Goal: Communication & Community: Participate in discussion

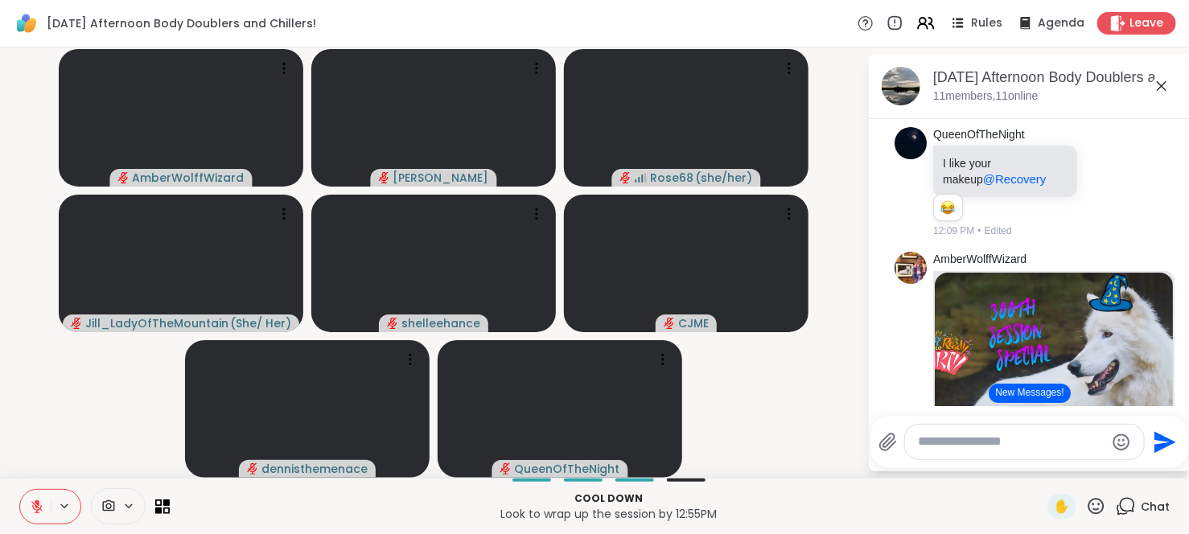
scroll to position [1887, 0]
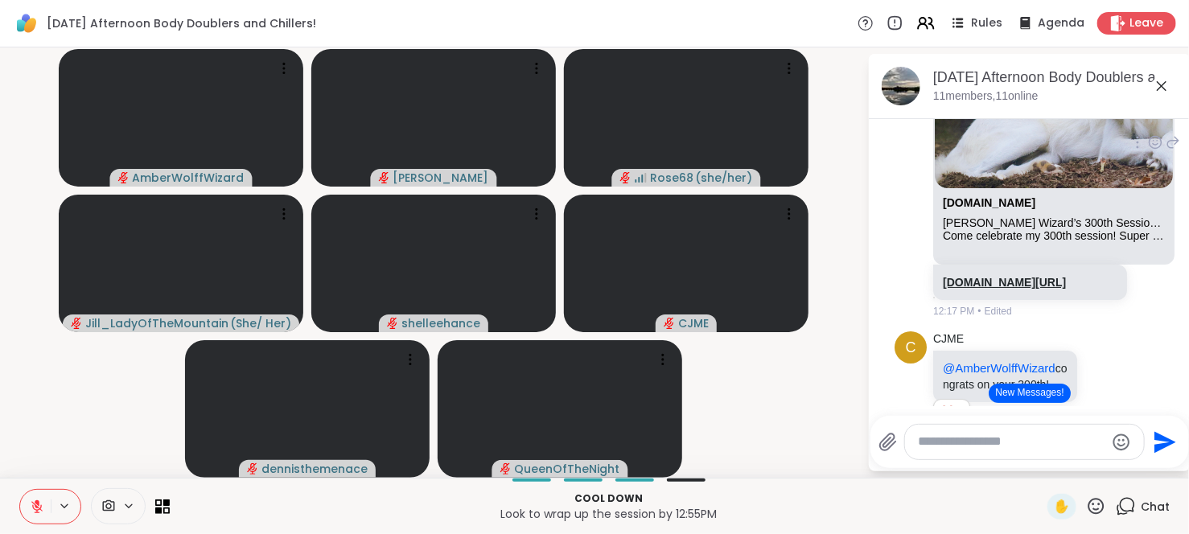
click at [1011, 289] on link "[DOMAIN_NAME][URL]" at bounding box center [1004, 282] width 123 height 13
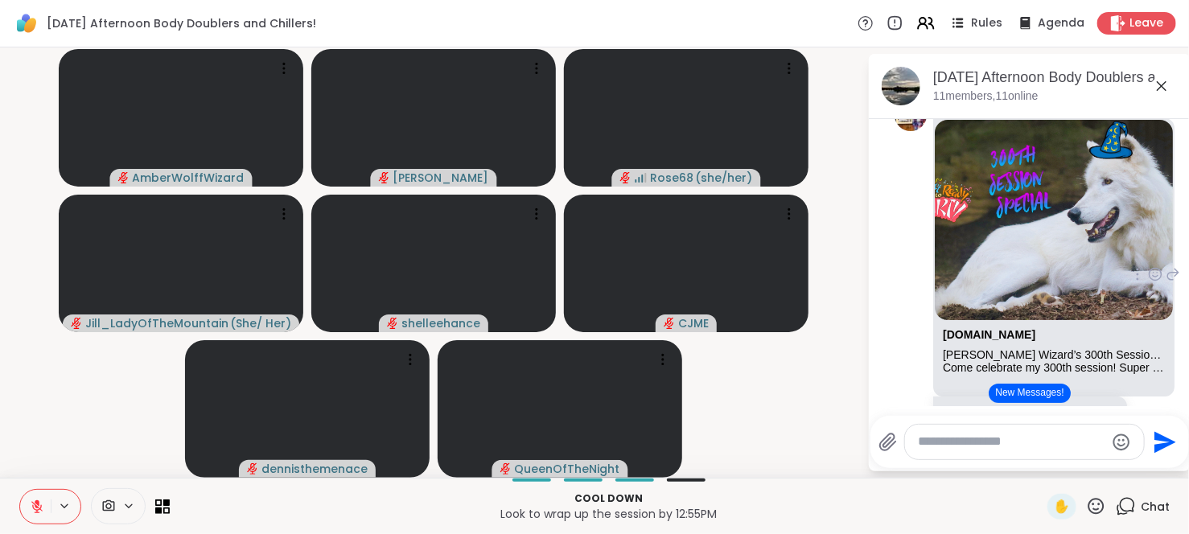
scroll to position [1753, 0]
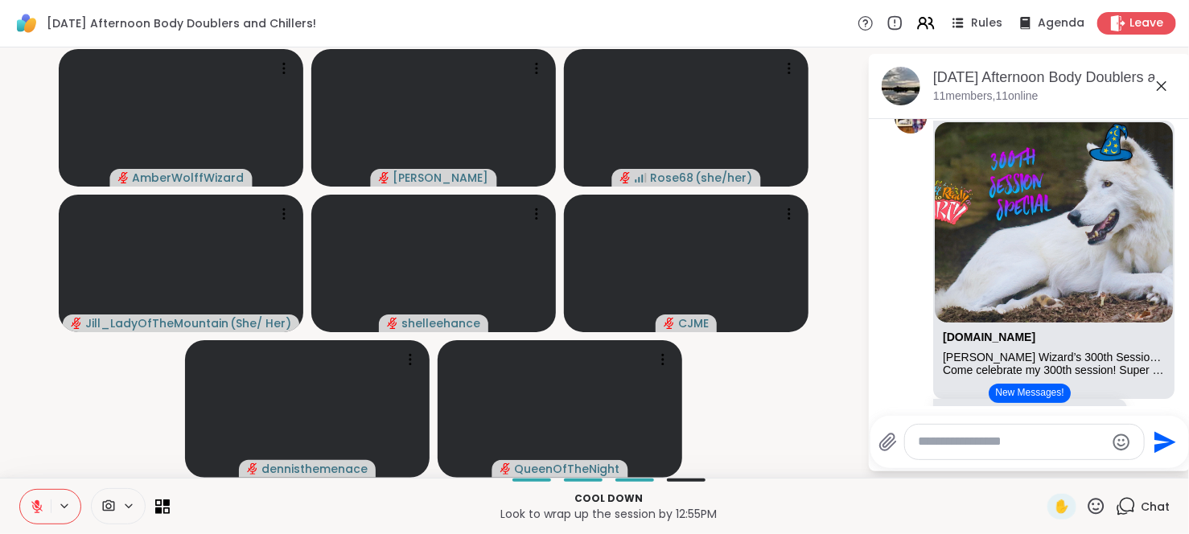
click at [33, 504] on icon at bounding box center [37, 507] width 14 height 14
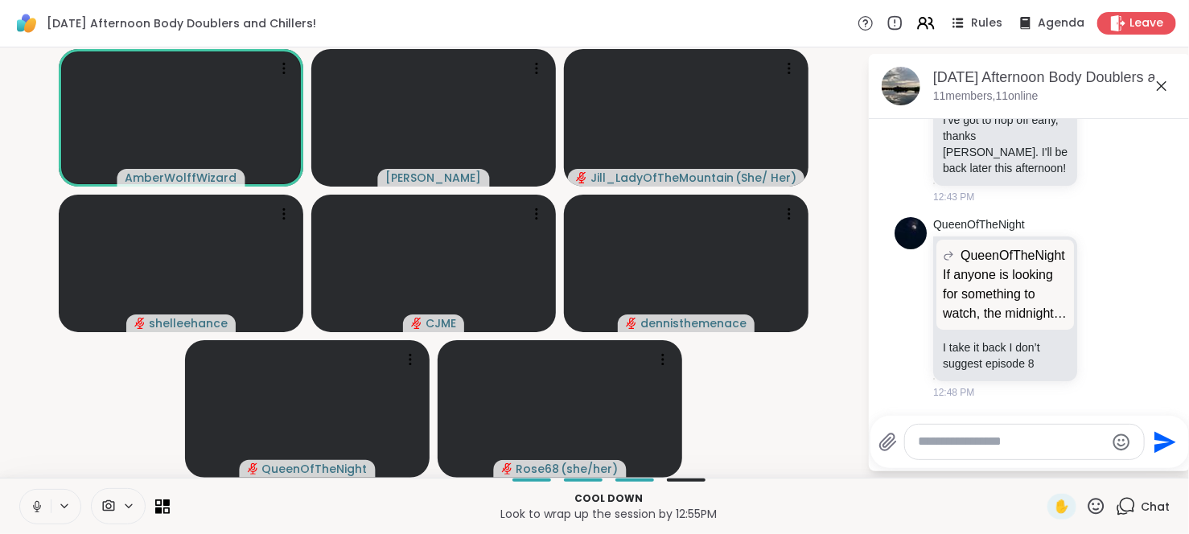
scroll to position [3145, 0]
click at [1102, 305] on icon at bounding box center [1105, 307] width 14 height 16
click at [1032, 286] on div "Select Reaction: Joy" at bounding box center [1034, 281] width 14 height 14
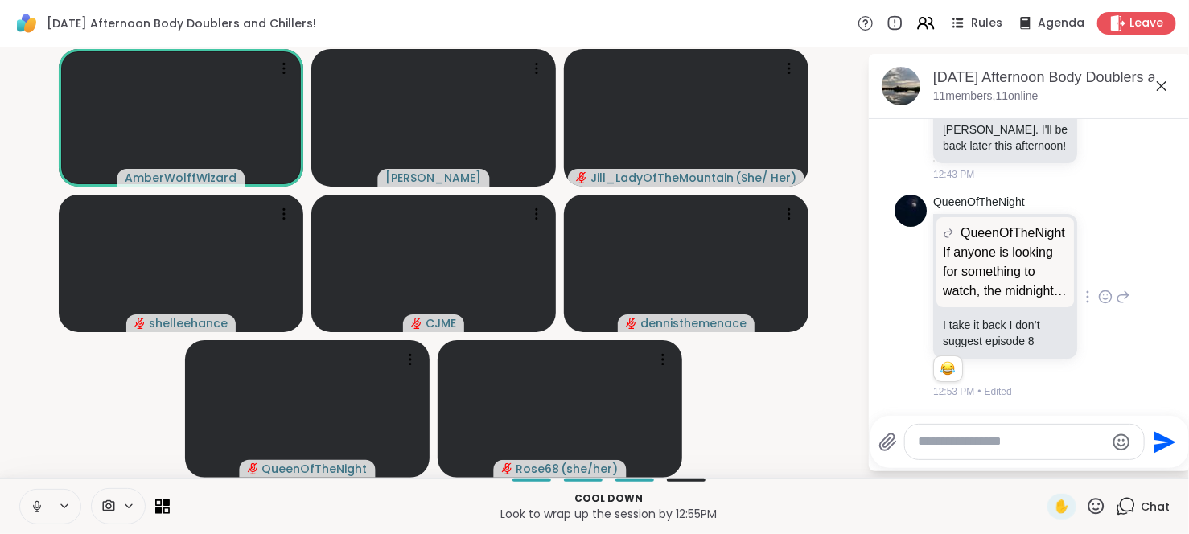
scroll to position [3168, 0]
click at [959, 449] on textarea "Type your message" at bounding box center [1011, 442] width 187 height 17
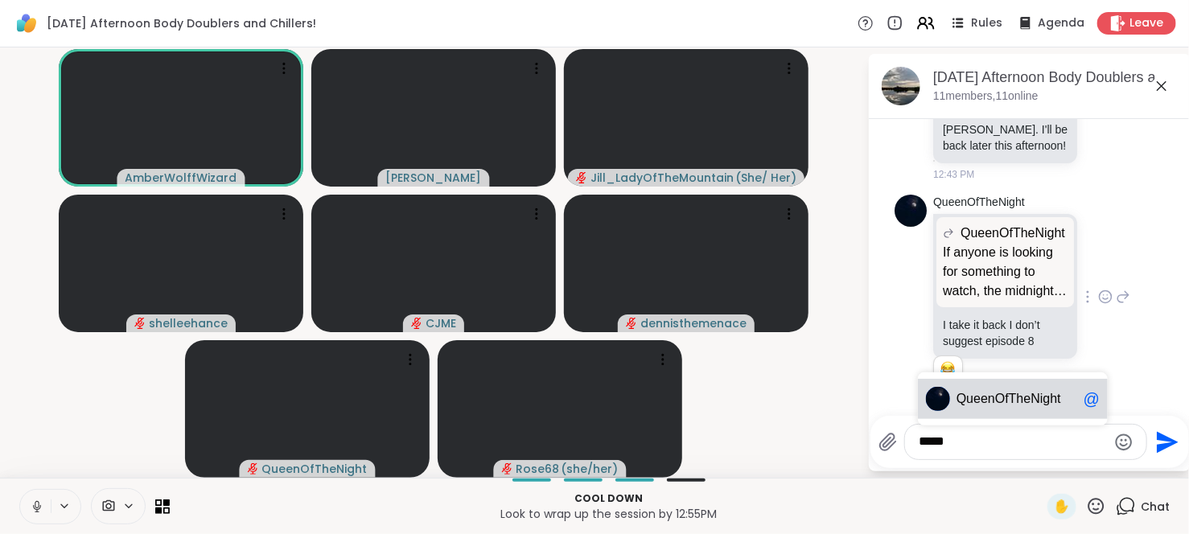
click at [982, 409] on div "Quee nOfTheNight @" at bounding box center [1013, 399] width 190 height 40
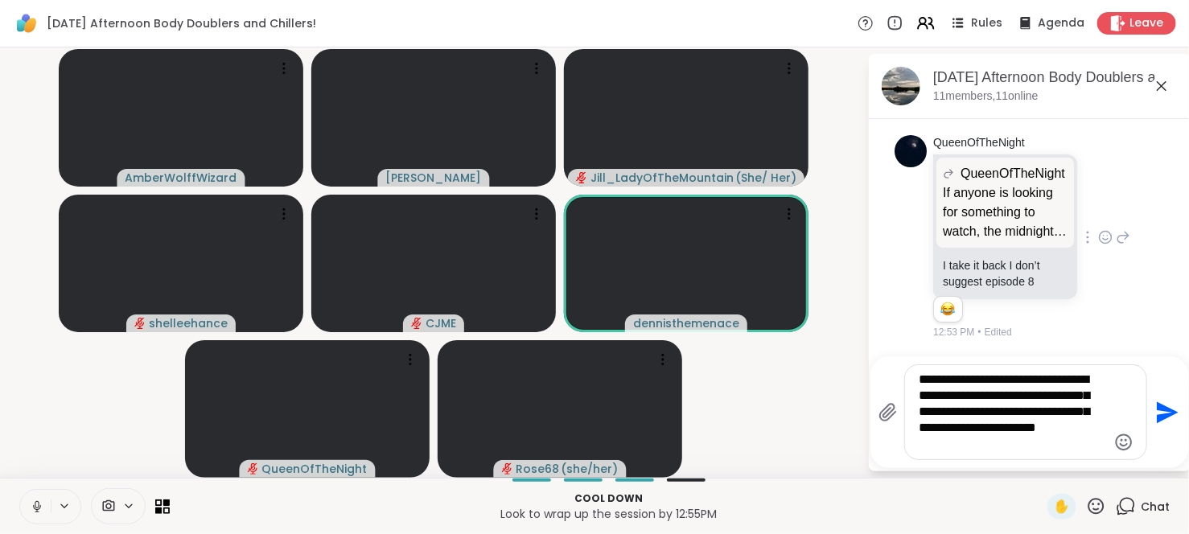
type textarea "**********"
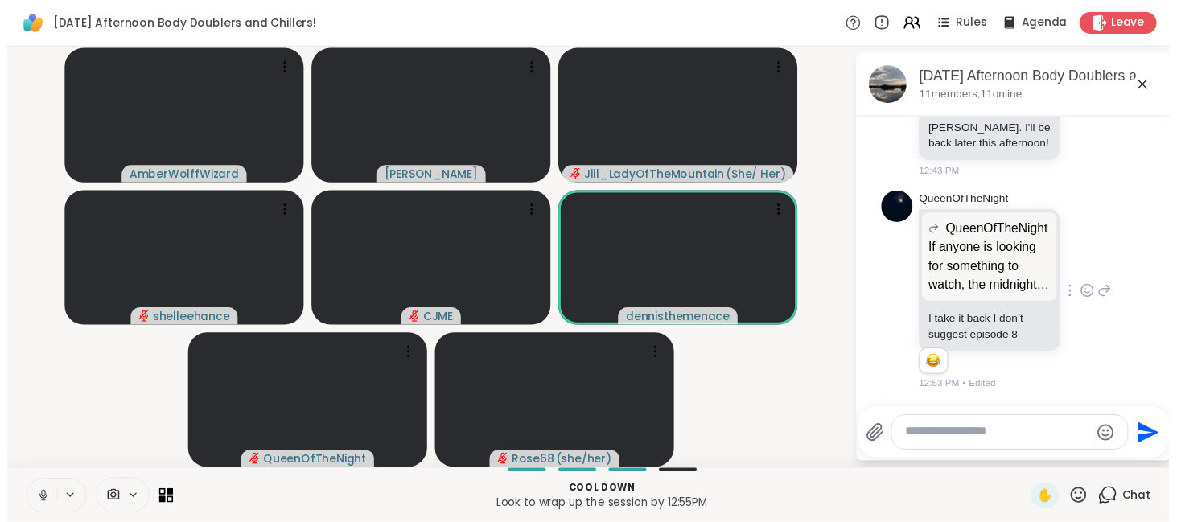
scroll to position [3349, 0]
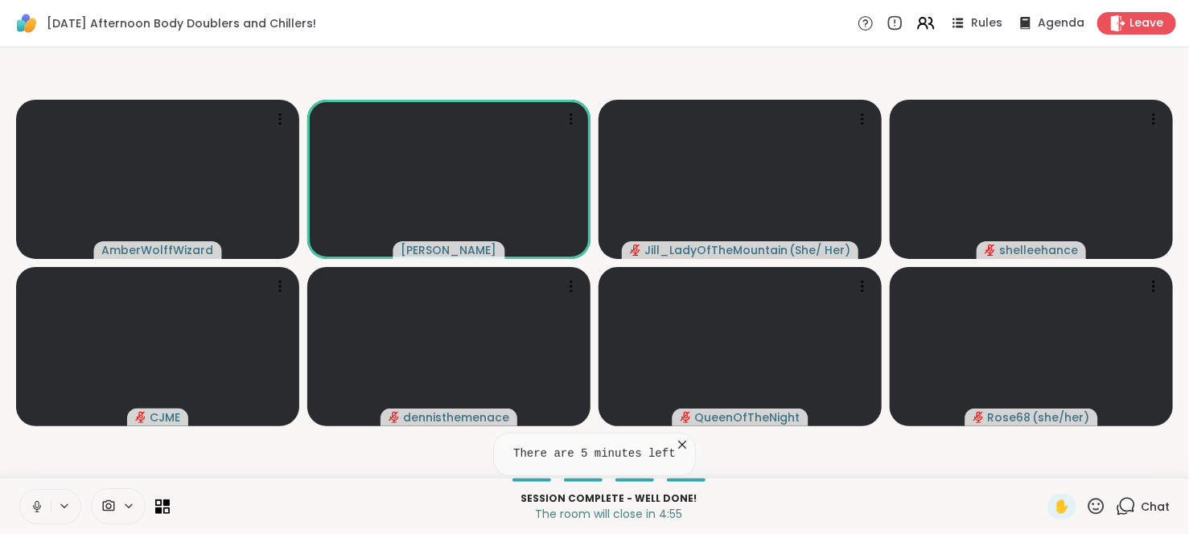
click at [676, 450] on icon at bounding box center [682, 445] width 16 height 16
click at [35, 509] on icon at bounding box center [37, 506] width 8 height 5
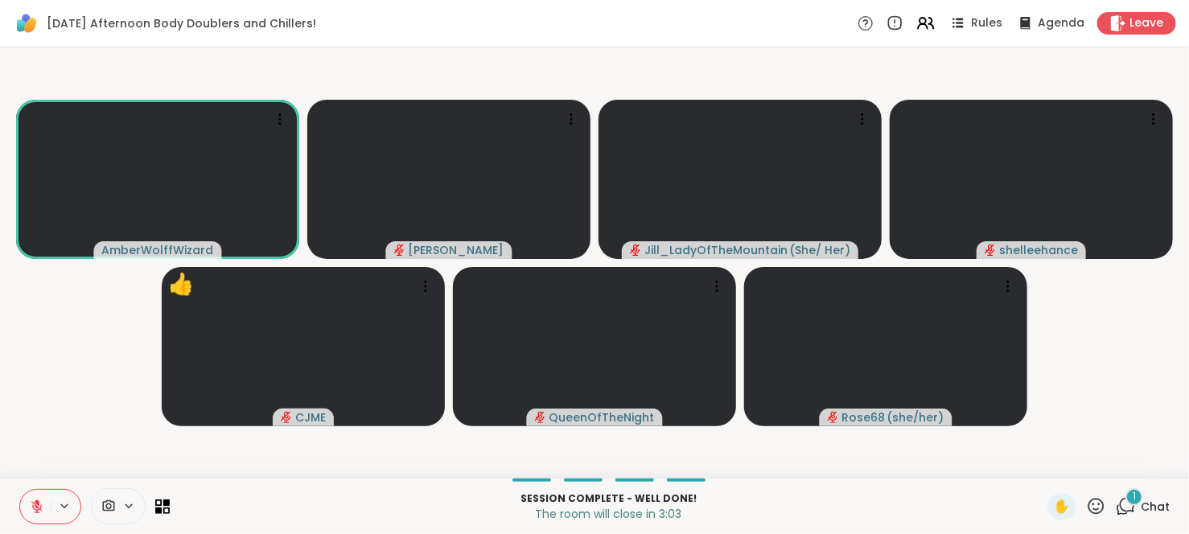
click at [35, 509] on icon at bounding box center [36, 506] width 11 height 11
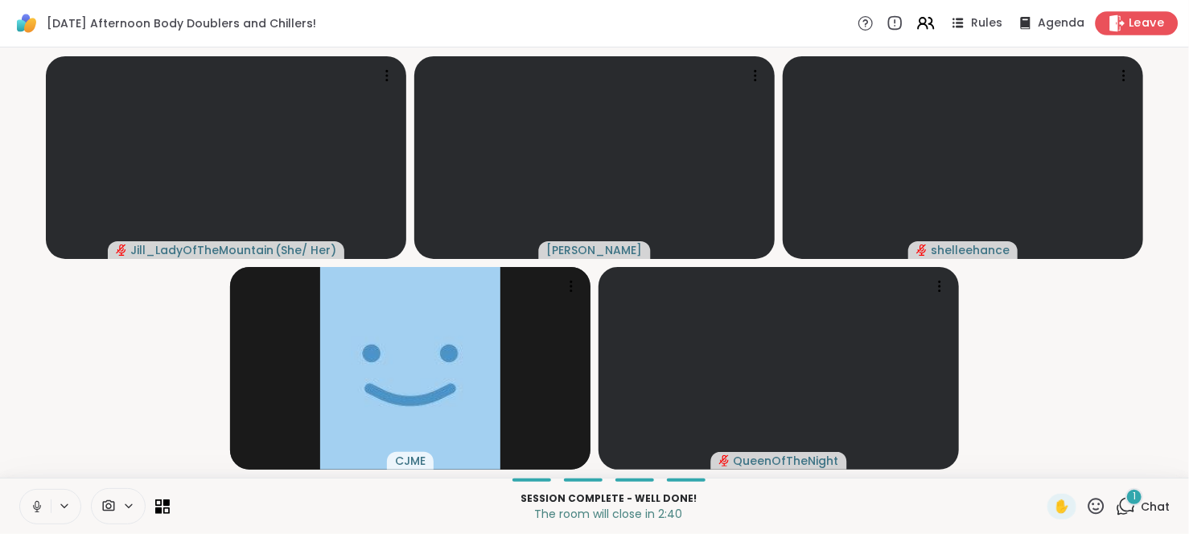
click at [1129, 25] on span "Leave" at bounding box center [1146, 23] width 35 height 17
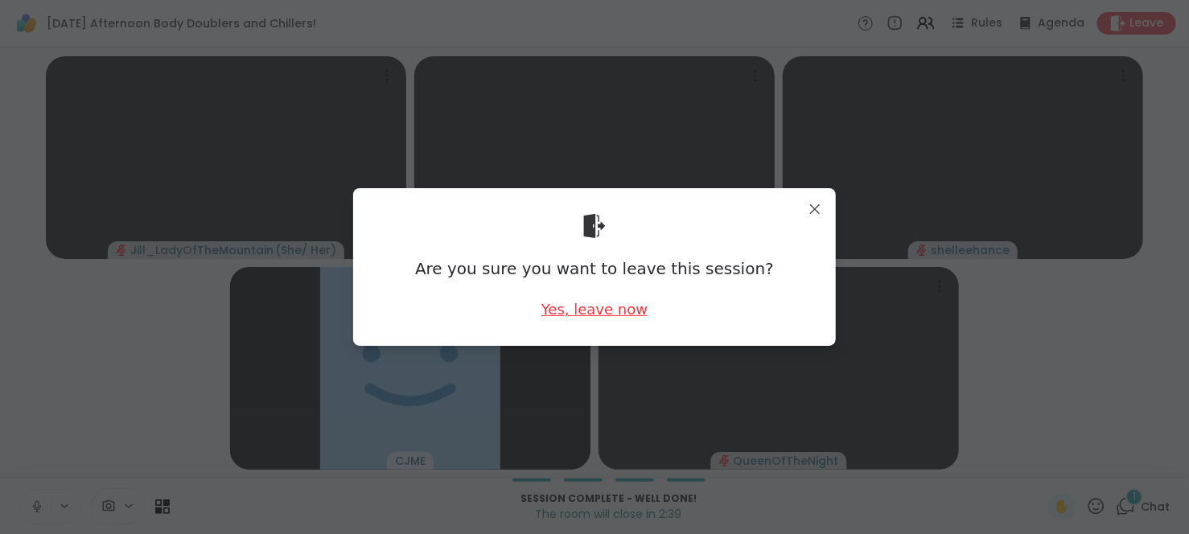
click at [594, 318] on div "Yes, leave now" at bounding box center [594, 309] width 106 height 20
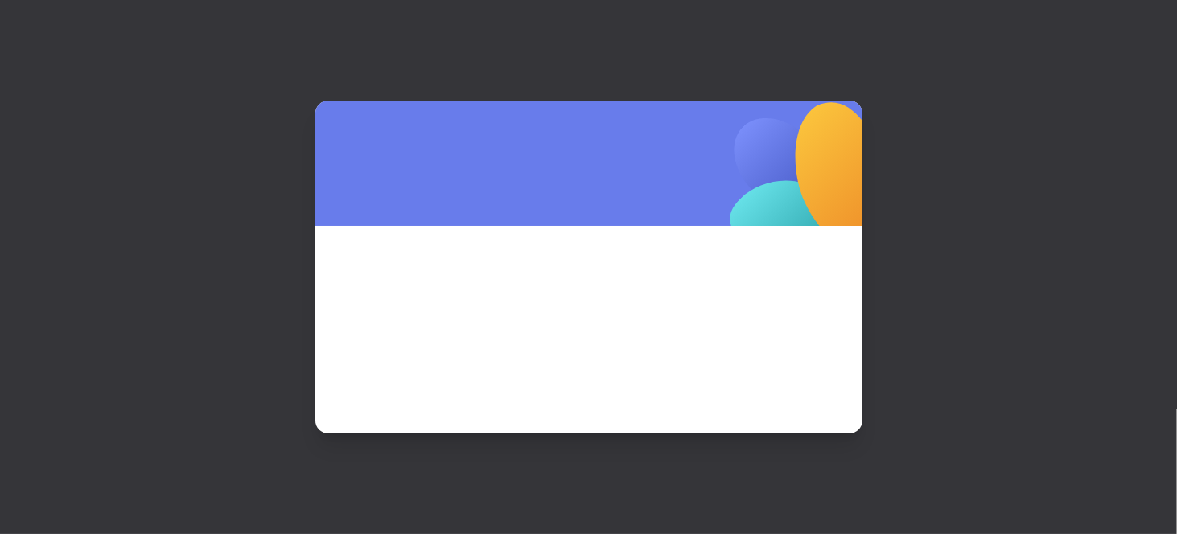
click at [594, 318] on span at bounding box center [589, 308] width 470 height 87
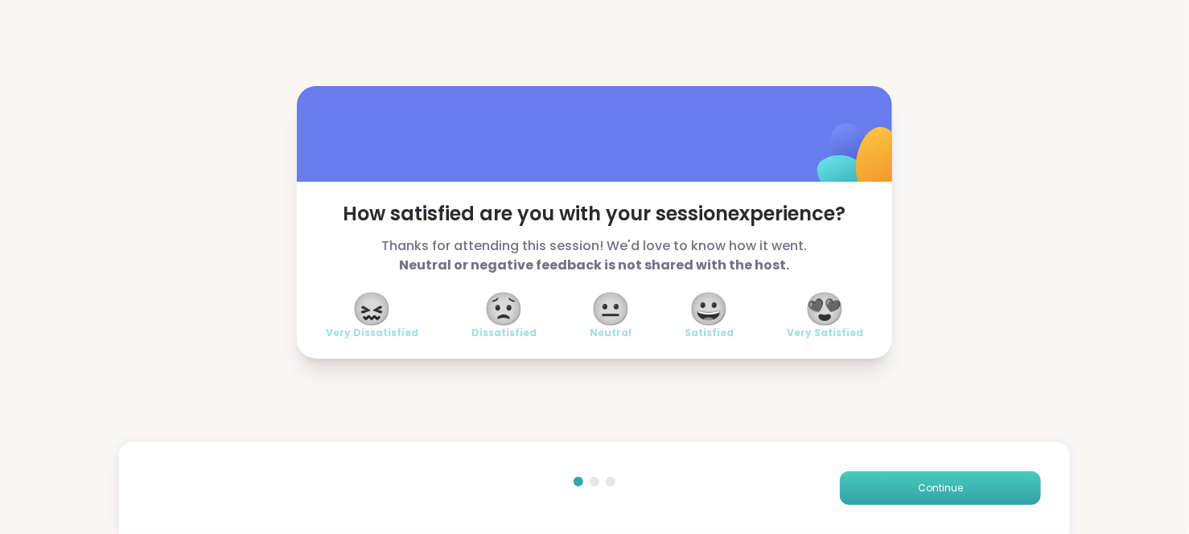
click at [926, 485] on span "Continue" at bounding box center [940, 488] width 45 height 14
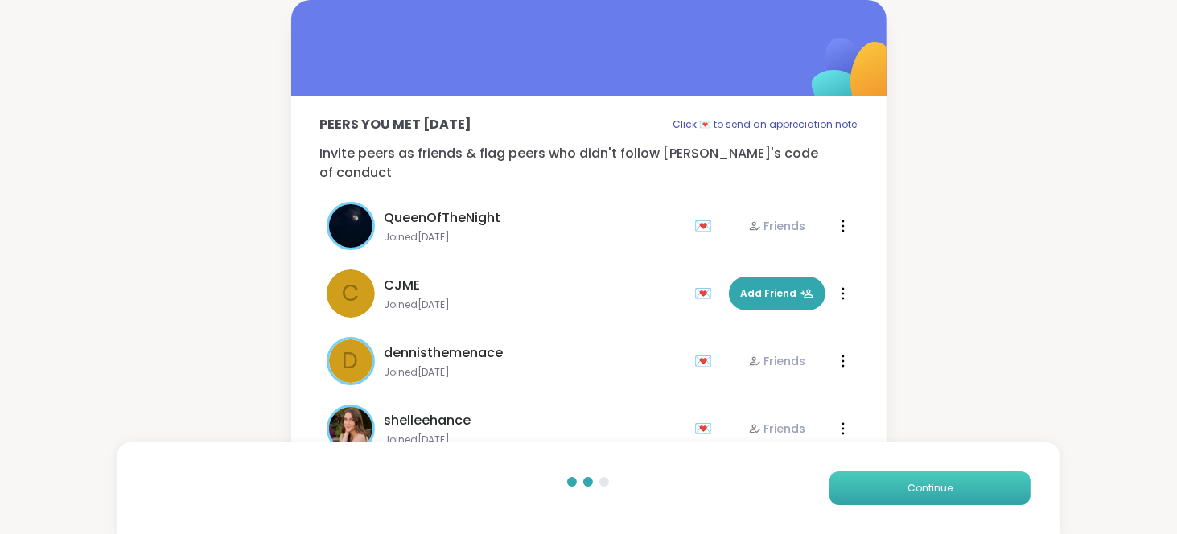
click at [926, 485] on span "Continue" at bounding box center [929, 488] width 45 height 14
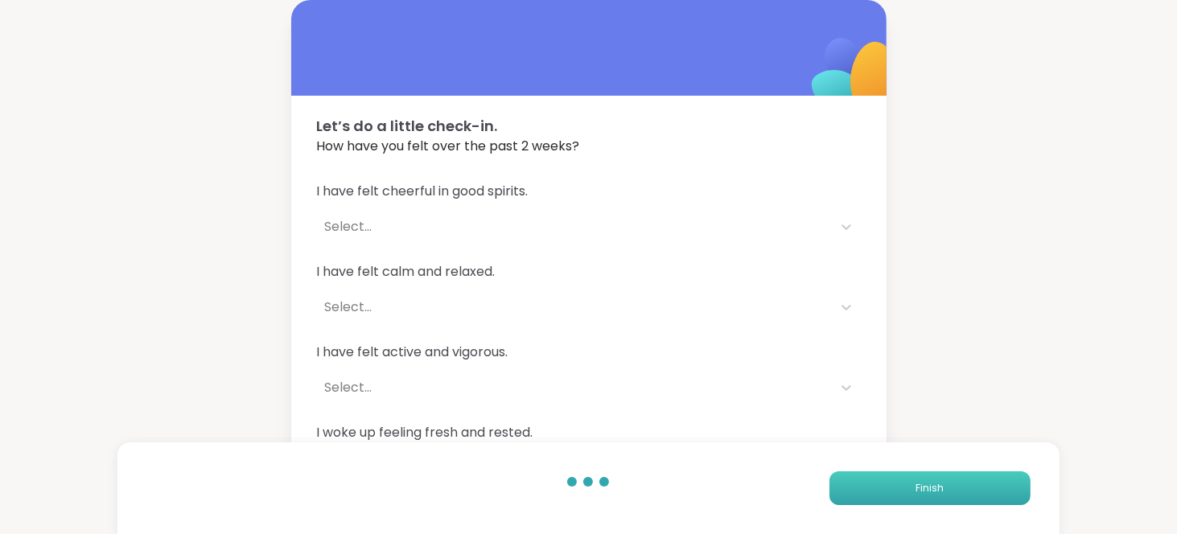
click at [926, 485] on span "Finish" at bounding box center [929, 488] width 28 height 14
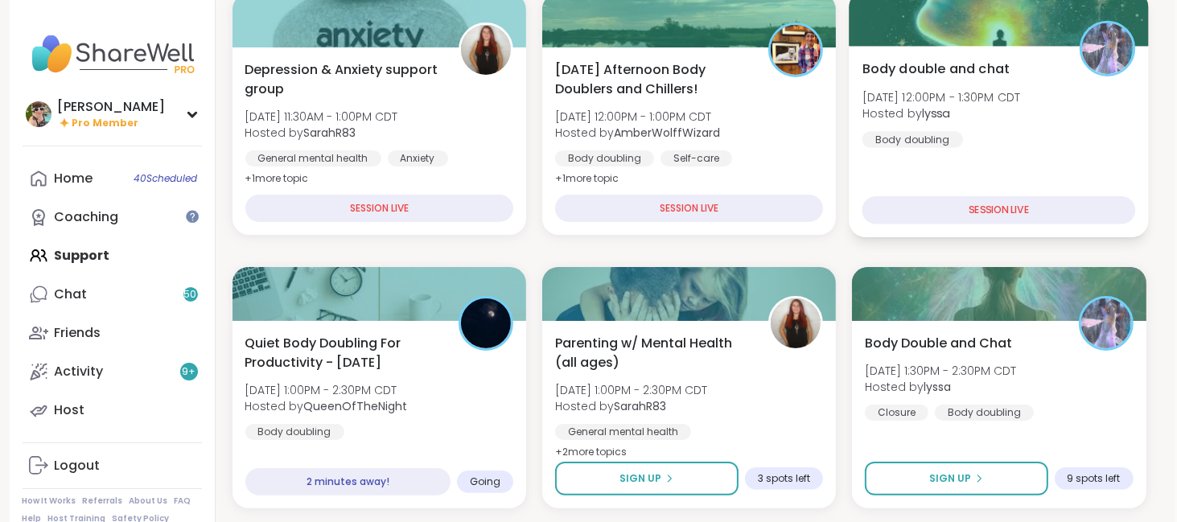
scroll to position [418, 0]
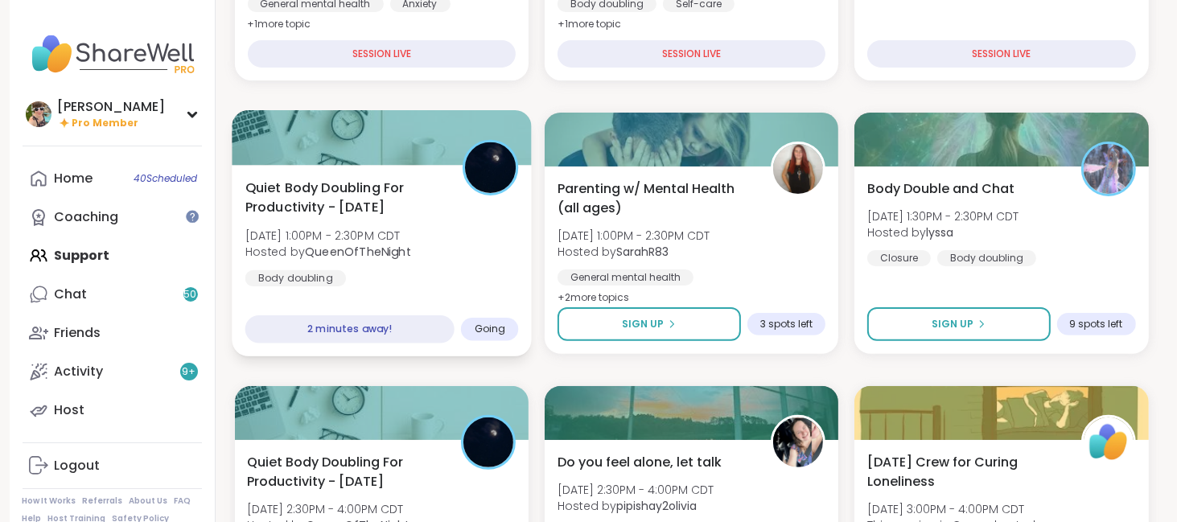
click at [415, 286] on div "Quiet Body Doubling For Productivity - [DATE] [DATE] 1:00PM - 2:30PM CDT Hosted…" at bounding box center [382, 260] width 300 height 191
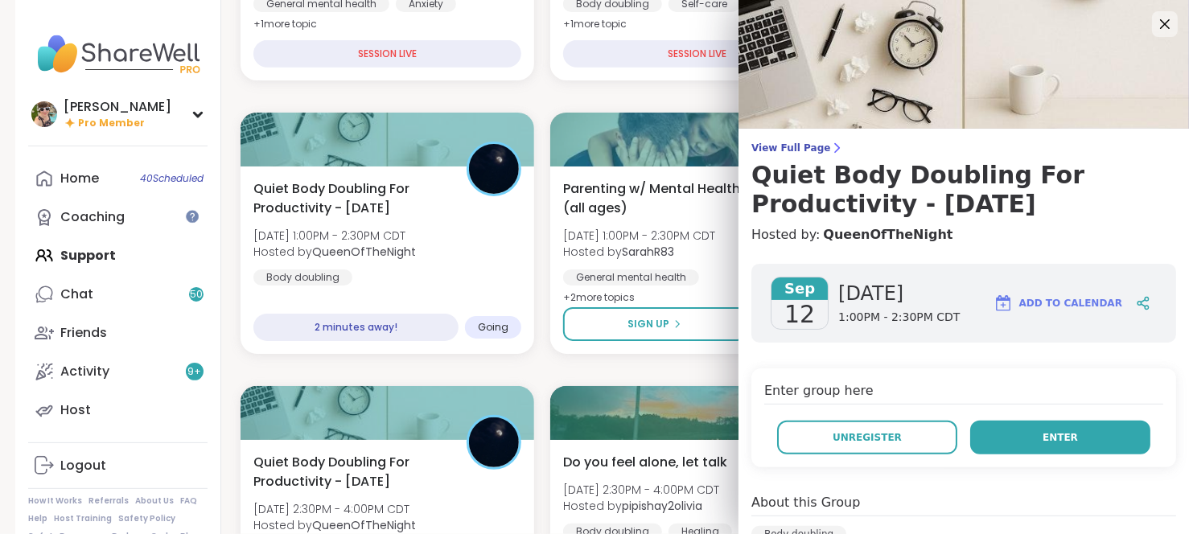
click at [985, 432] on button "Enter" at bounding box center [1060, 438] width 180 height 34
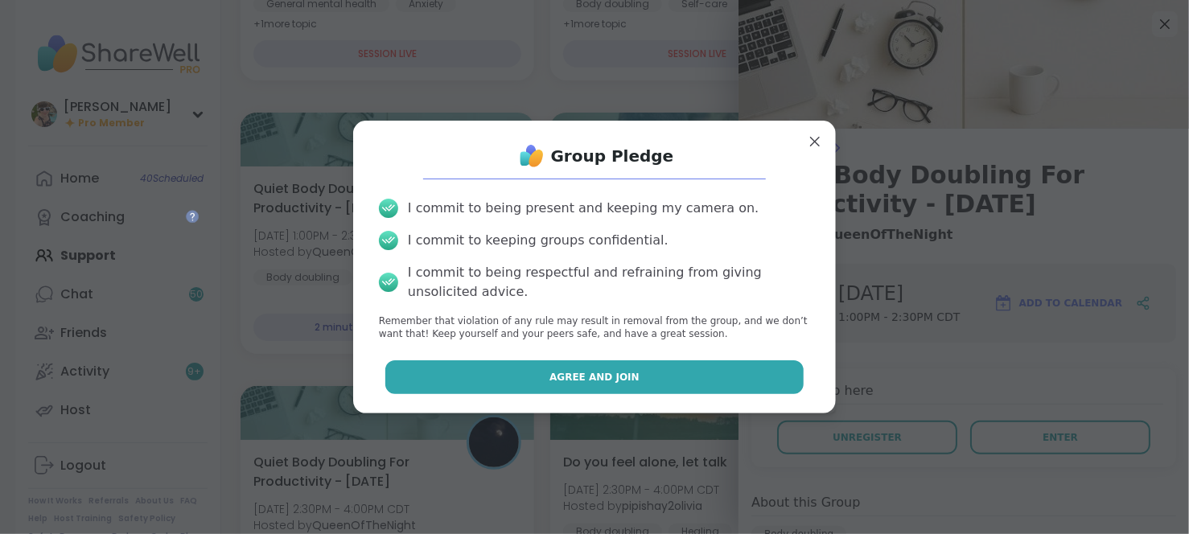
click at [705, 385] on button "Agree and Join" at bounding box center [594, 377] width 419 height 34
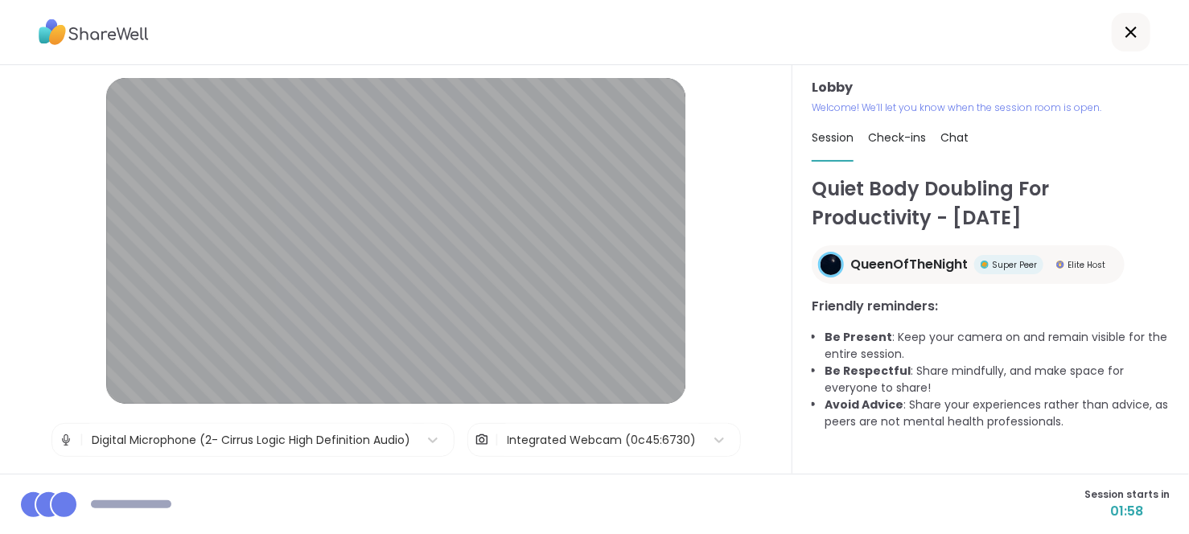
click at [946, 138] on span "Chat" at bounding box center [954, 138] width 28 height 16
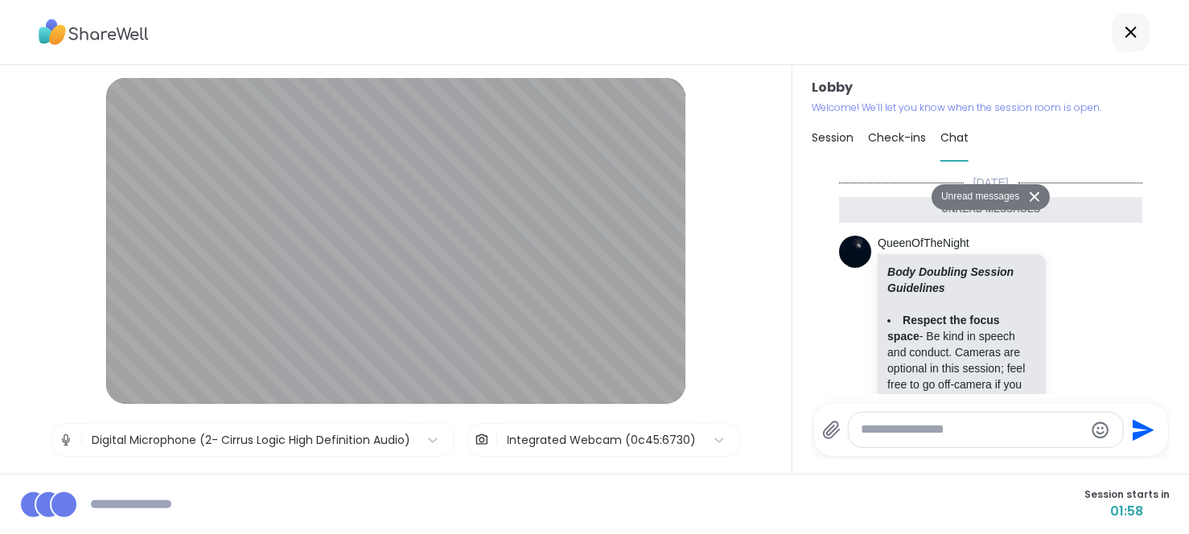
scroll to position [563, 0]
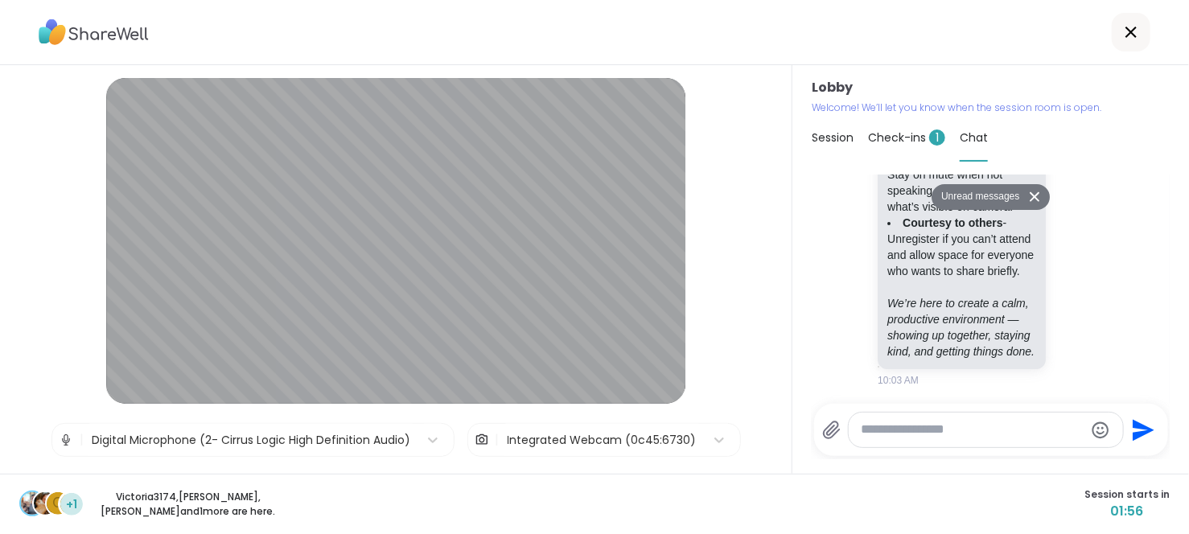
click at [930, 426] on textarea "Type your message" at bounding box center [972, 429] width 223 height 17
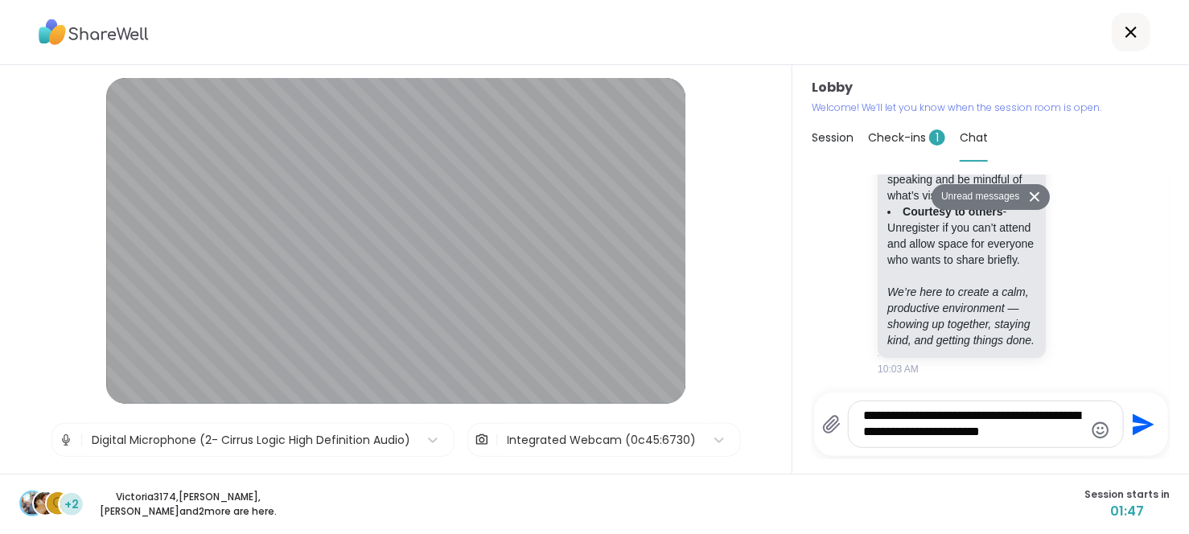
type textarea "**********"
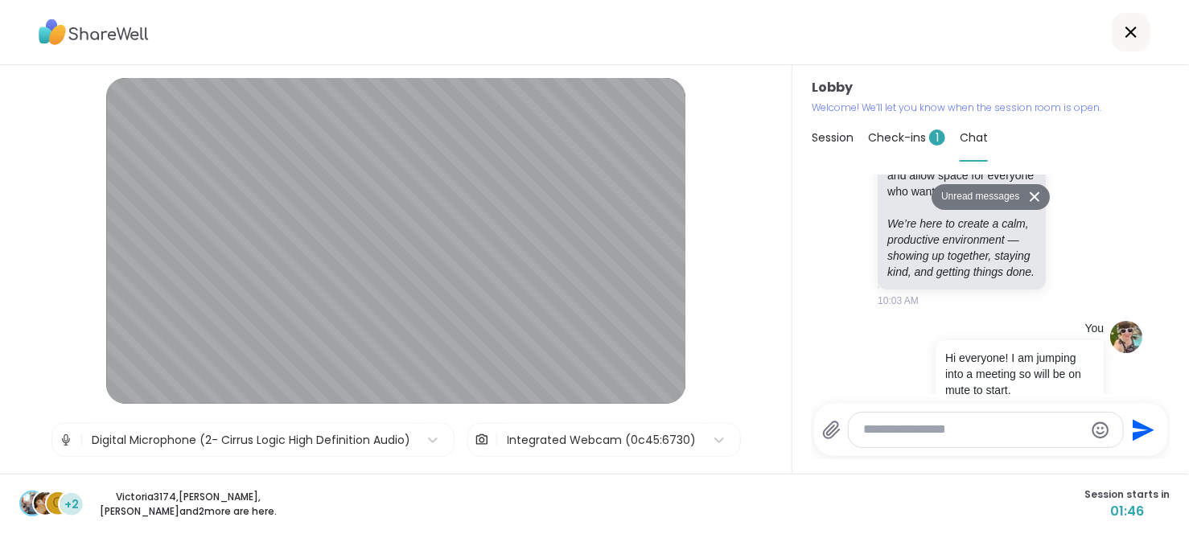
scroll to position [660, 0]
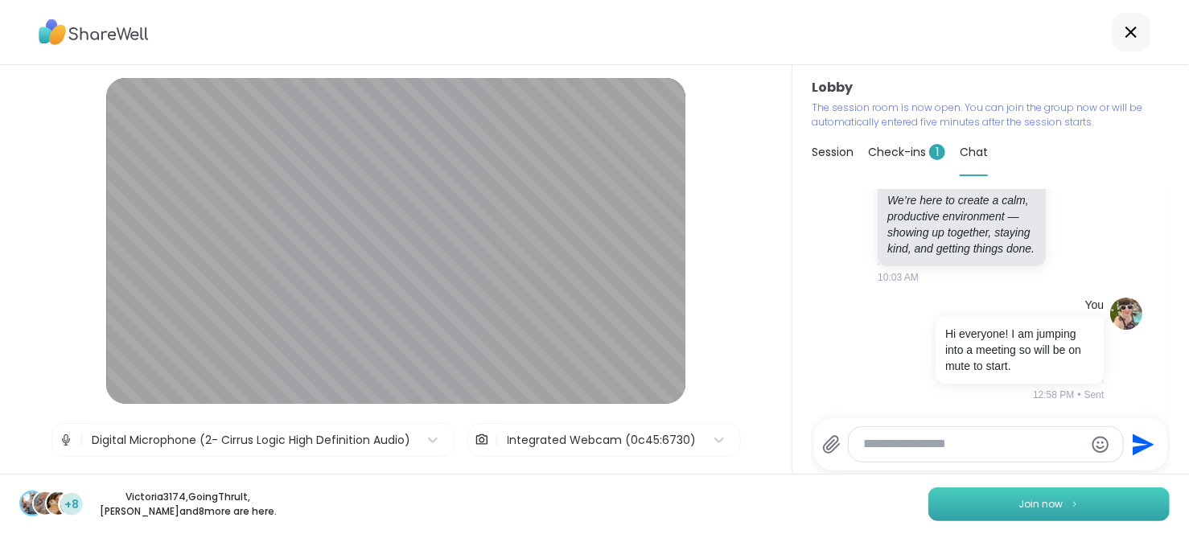
click at [1020, 512] on button "Join now" at bounding box center [1048, 504] width 241 height 34
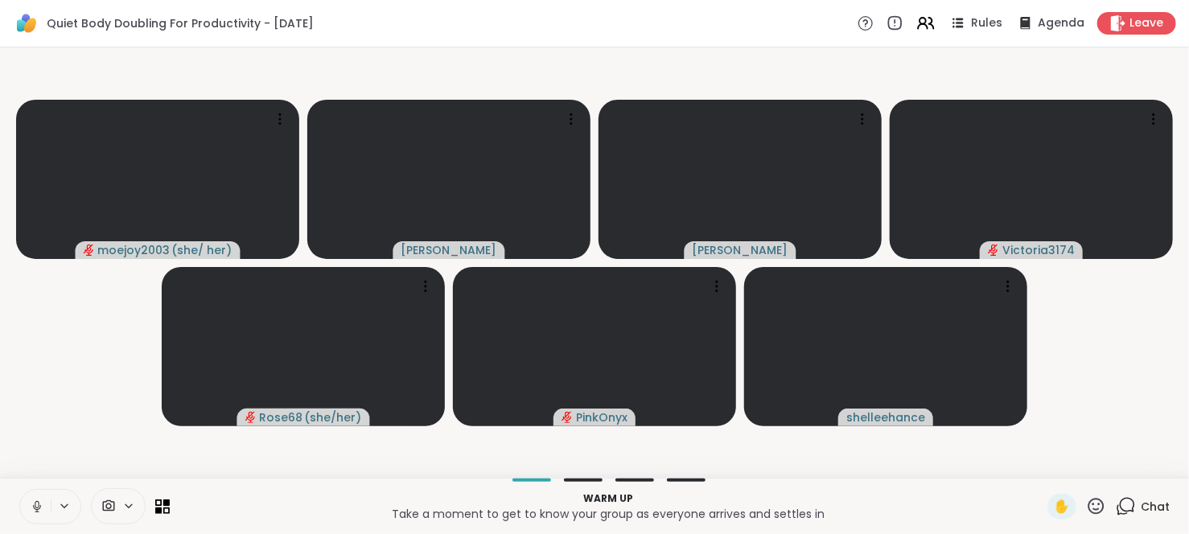
click at [35, 508] on icon at bounding box center [37, 506] width 8 height 5
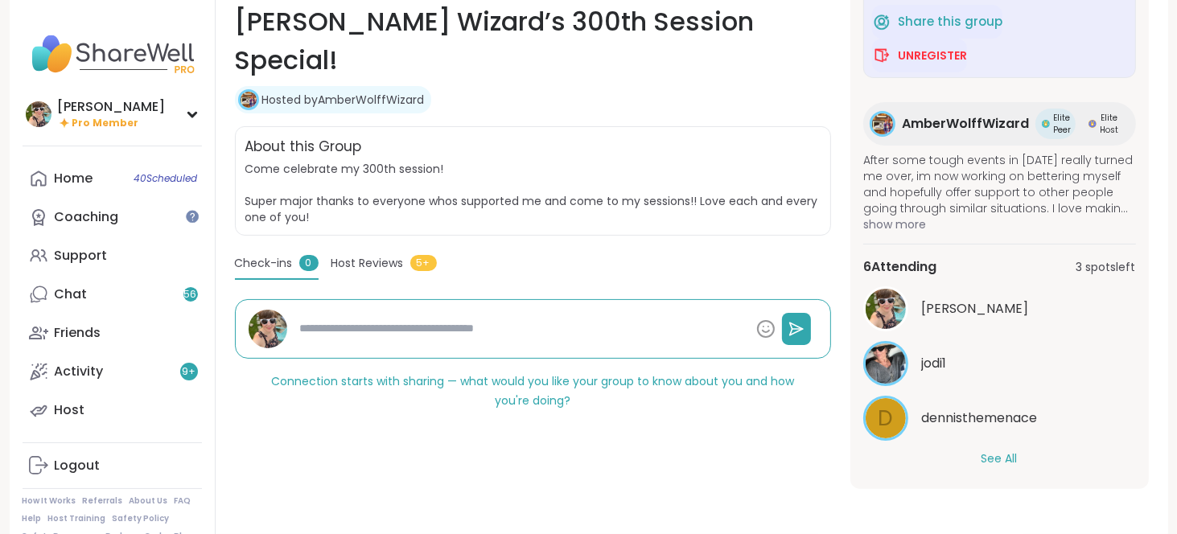
scroll to position [187, 0]
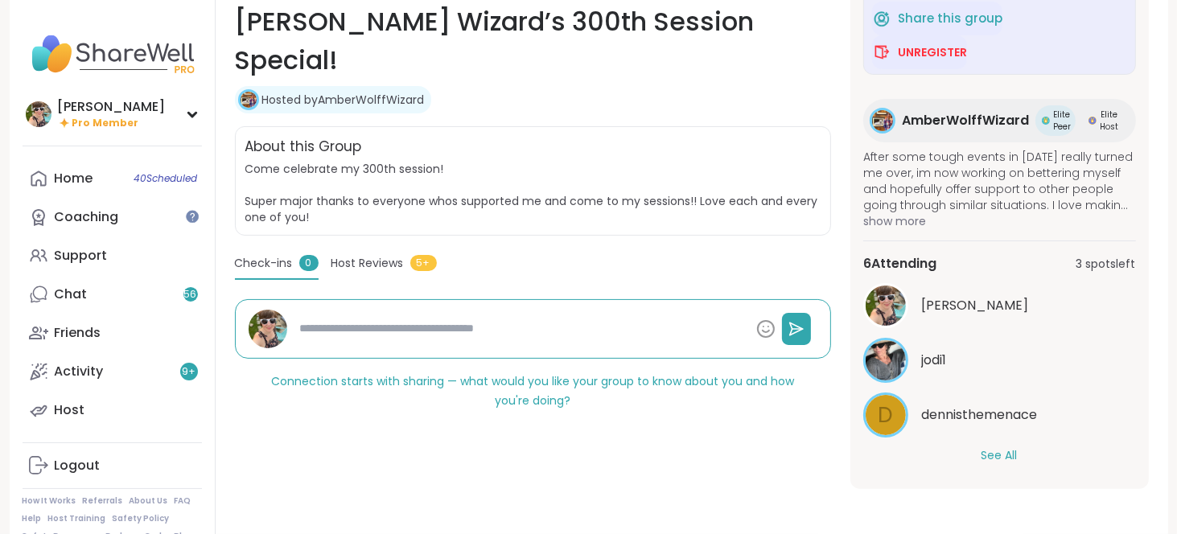
click at [988, 456] on button "See All" at bounding box center [999, 455] width 36 height 17
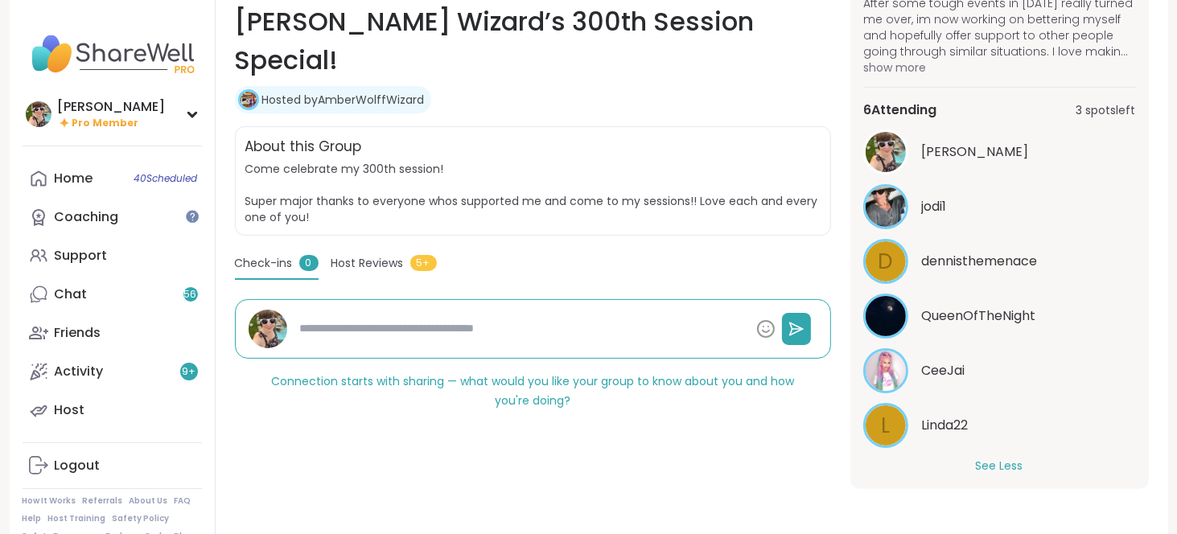
scroll to position [351, 0]
